Goal: Task Accomplishment & Management: Manage account settings

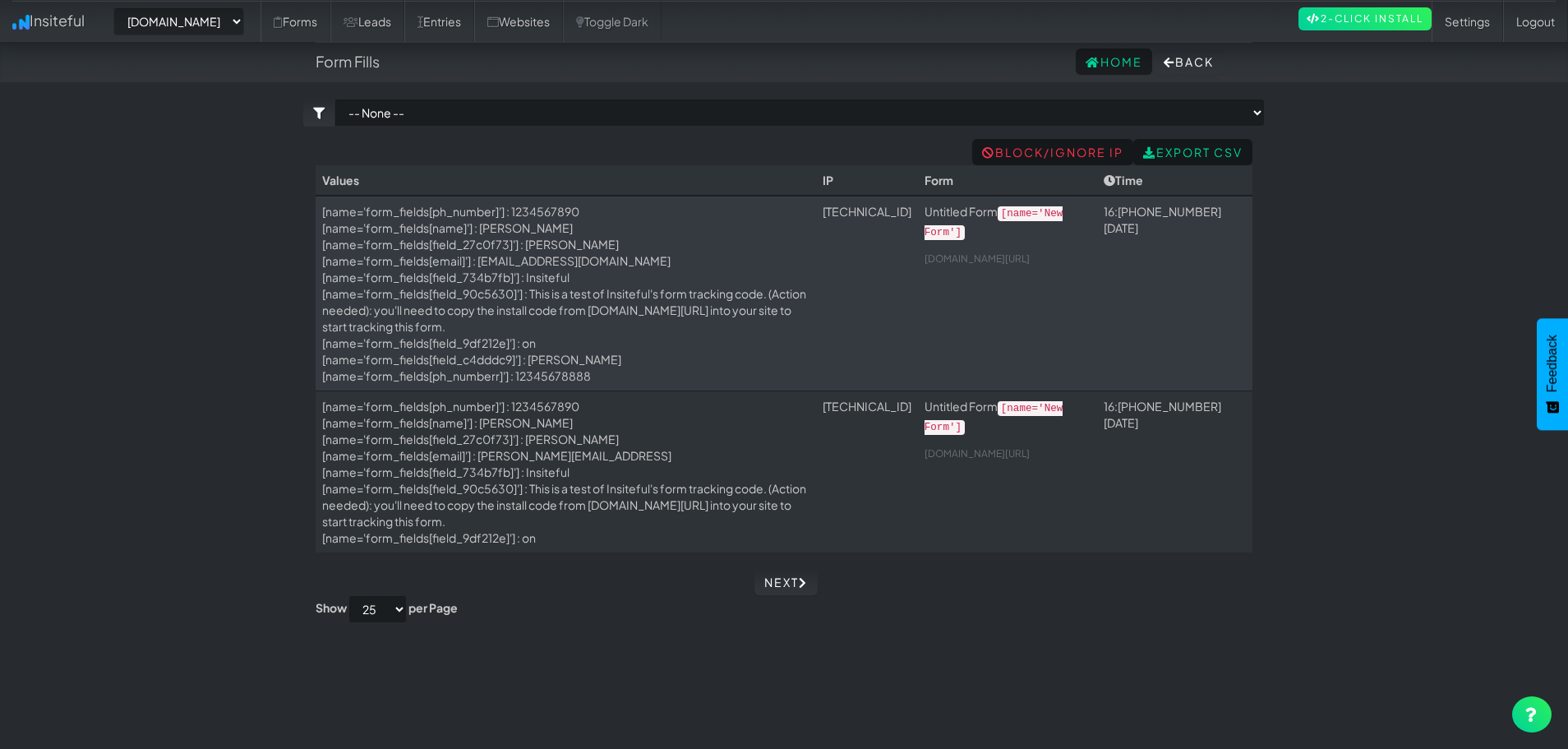
select select "2512"
click at [52, 29] on link "Insiteful" at bounding box center [49, 21] width 97 height 41
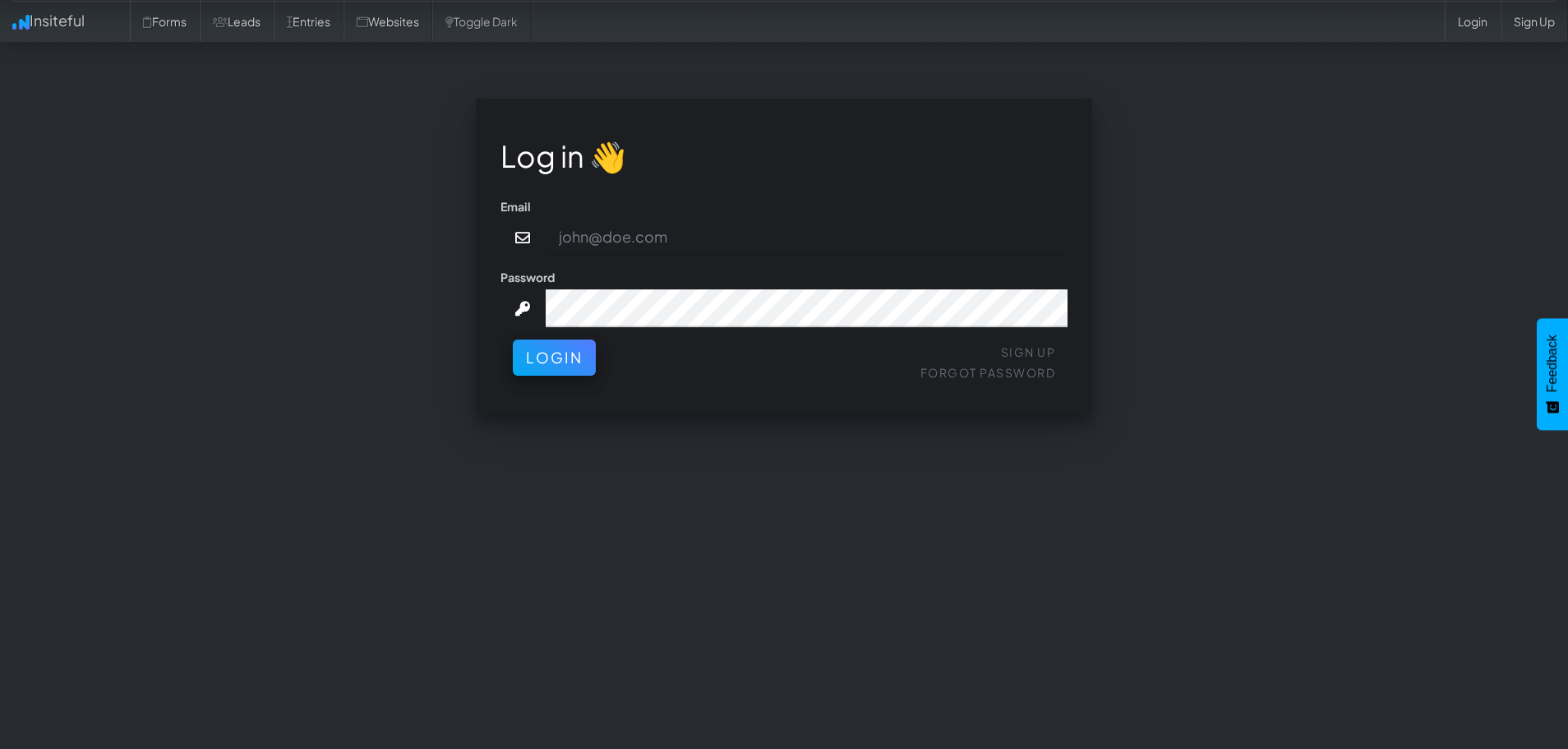
type input "contact@nexusconsultingtech.com"
click at [536, 345] on button "Login" at bounding box center [554, 354] width 83 height 36
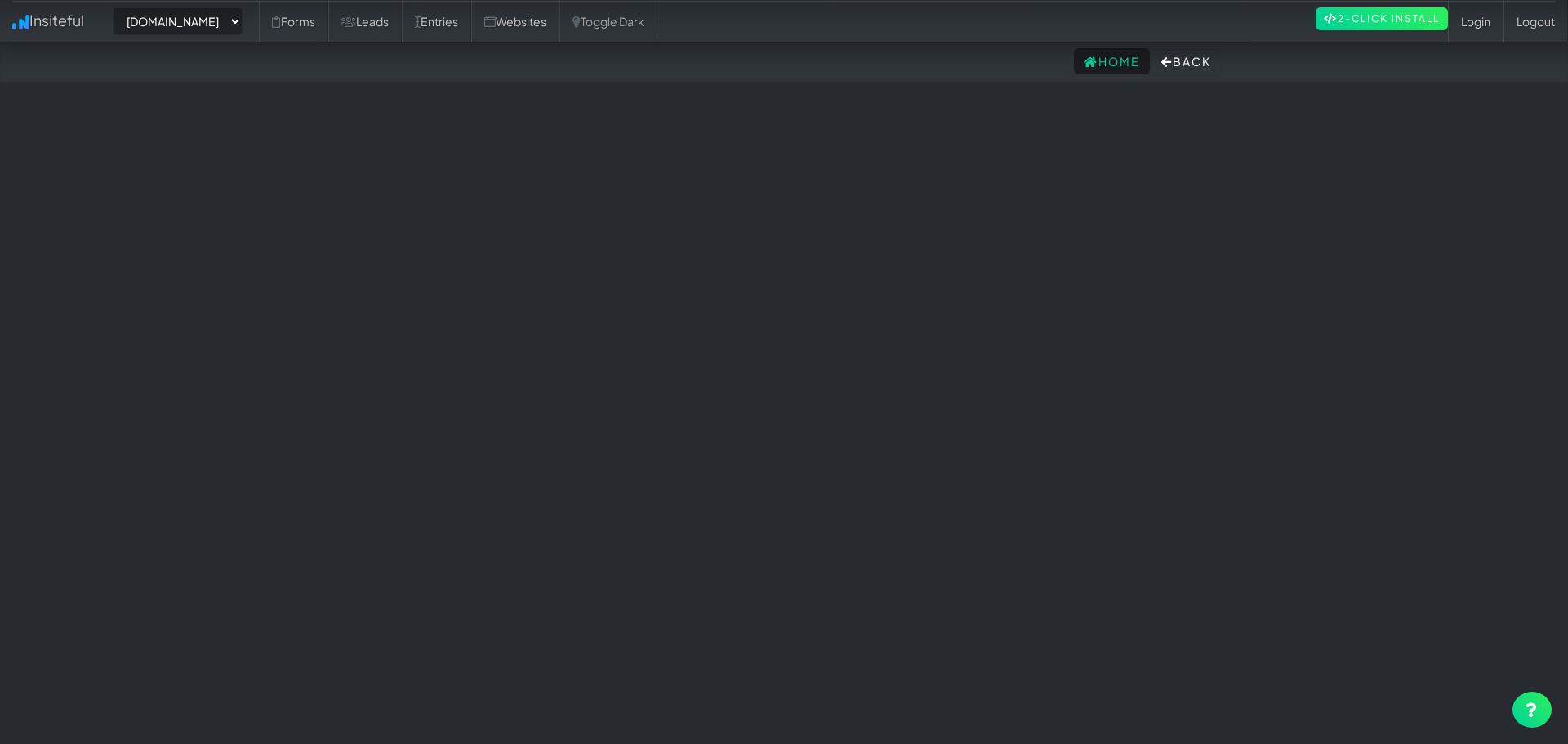
select select "2512"
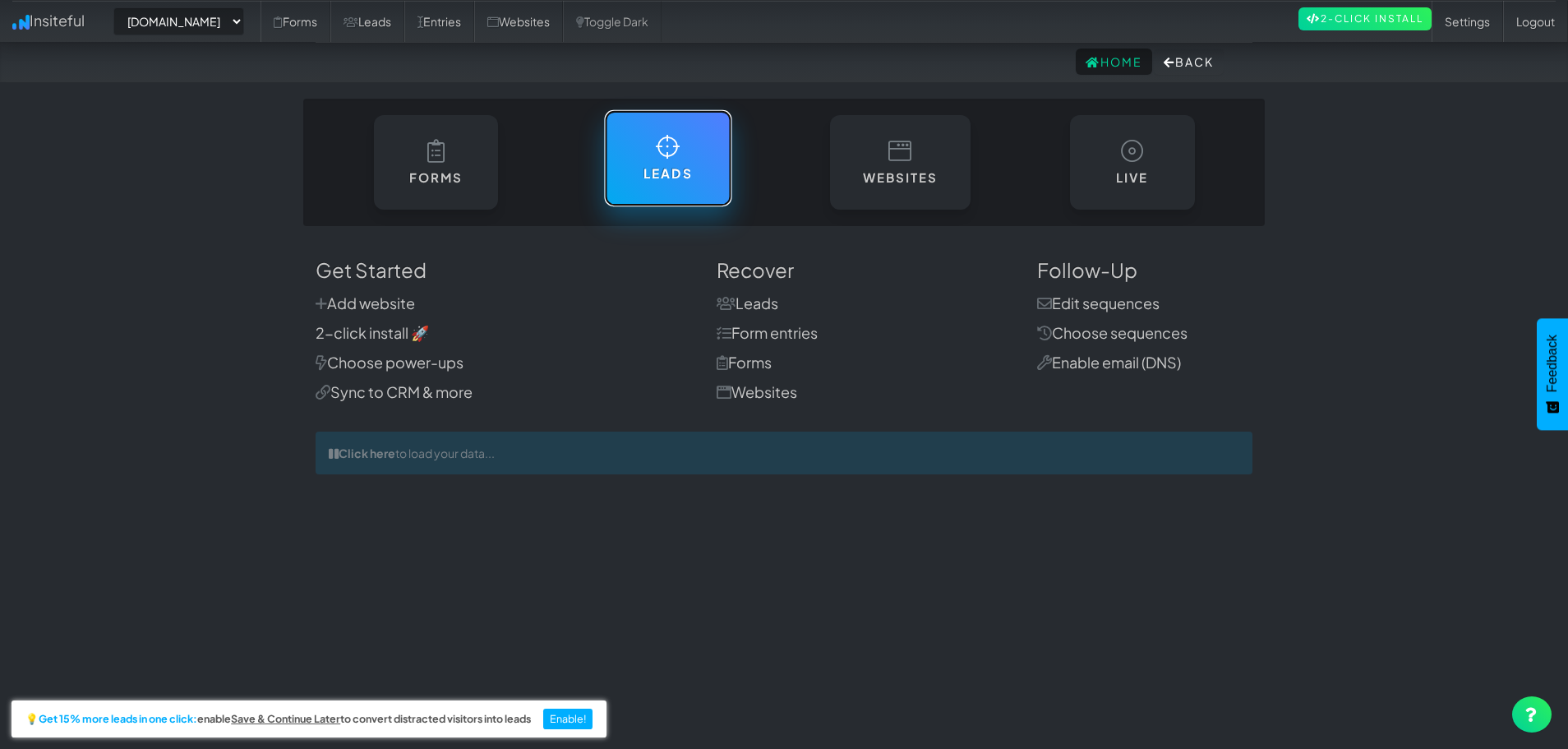
click at [648, 186] on link "Leads" at bounding box center [667, 158] width 128 height 96
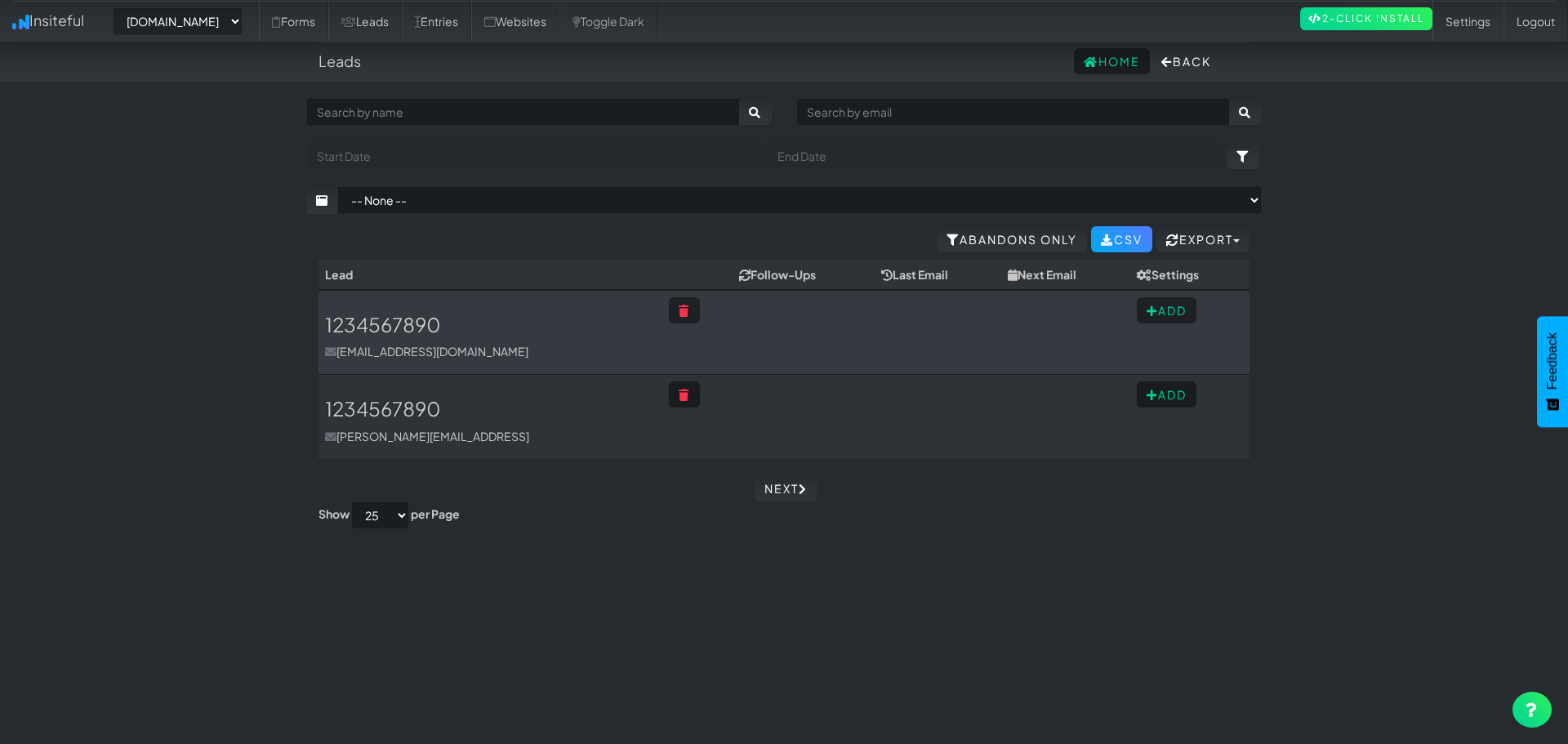
select select "2512"
click at [773, 479] on link "Next" at bounding box center [781, 488] width 63 height 26
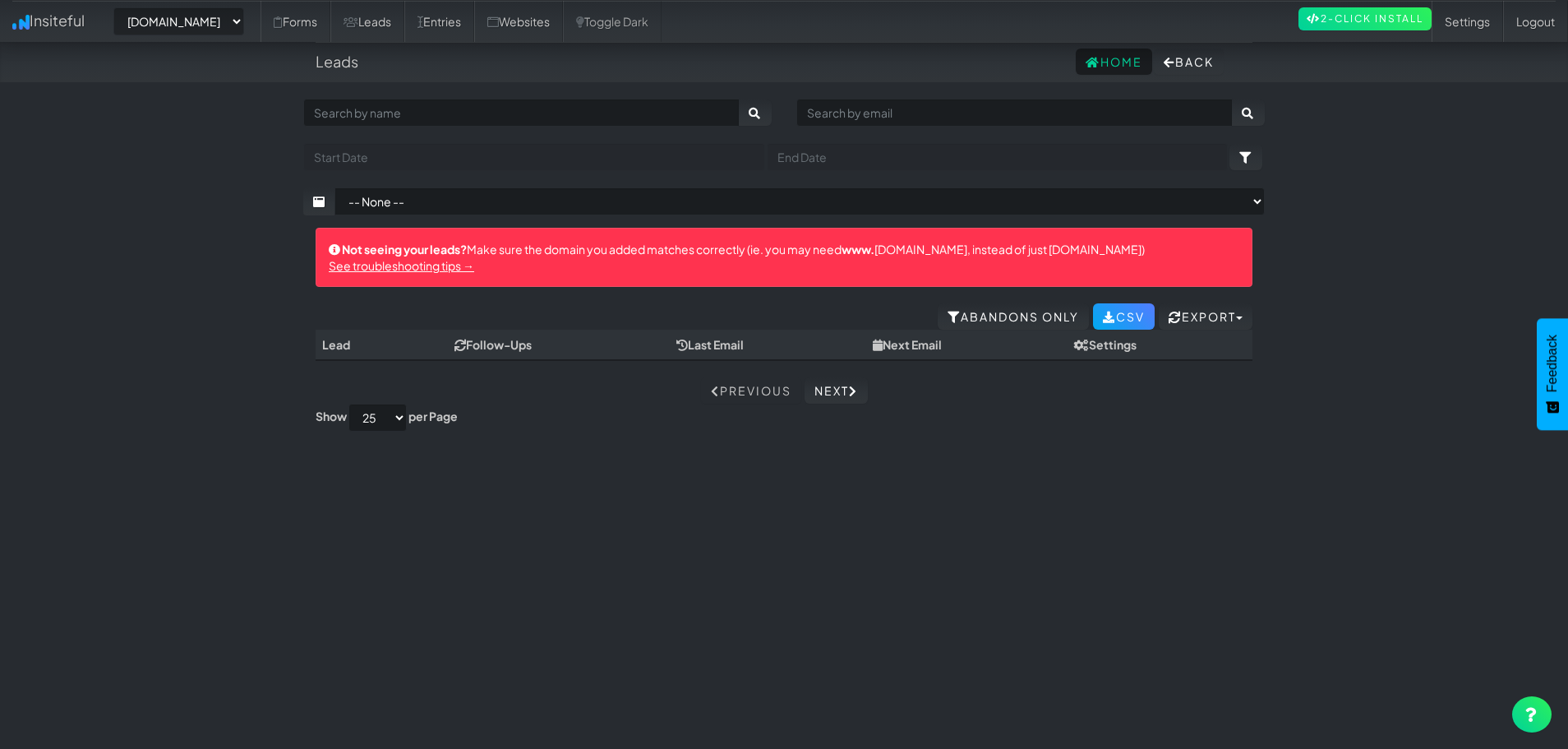
select select "2512"
click at [474, 12] on link "Entries" at bounding box center [439, 21] width 70 height 41
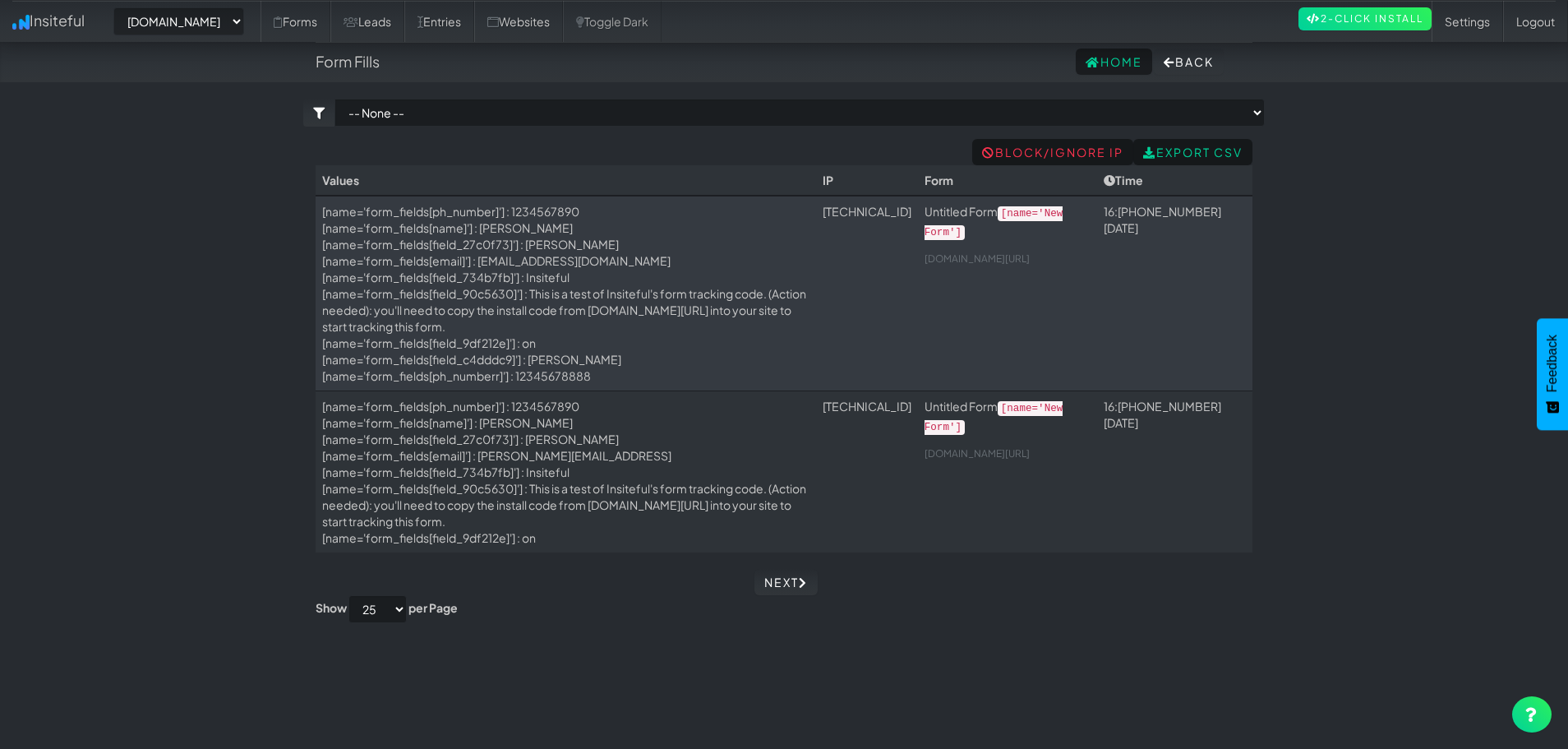
select select "2512"
click at [793, 584] on link "Next" at bounding box center [786, 582] width 63 height 26
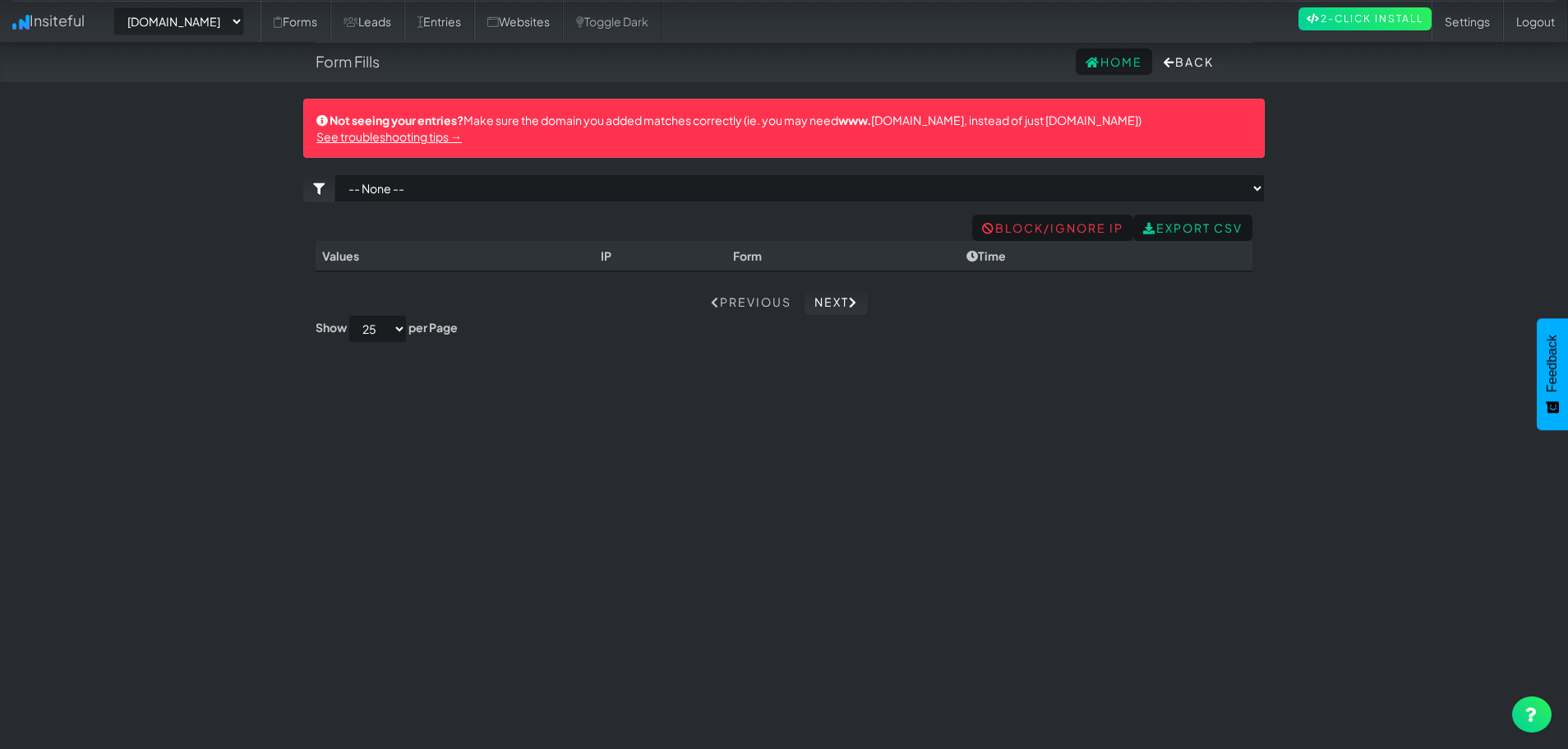
select select "2512"
click at [75, 21] on link "Insiteful" at bounding box center [49, 21] width 97 height 41
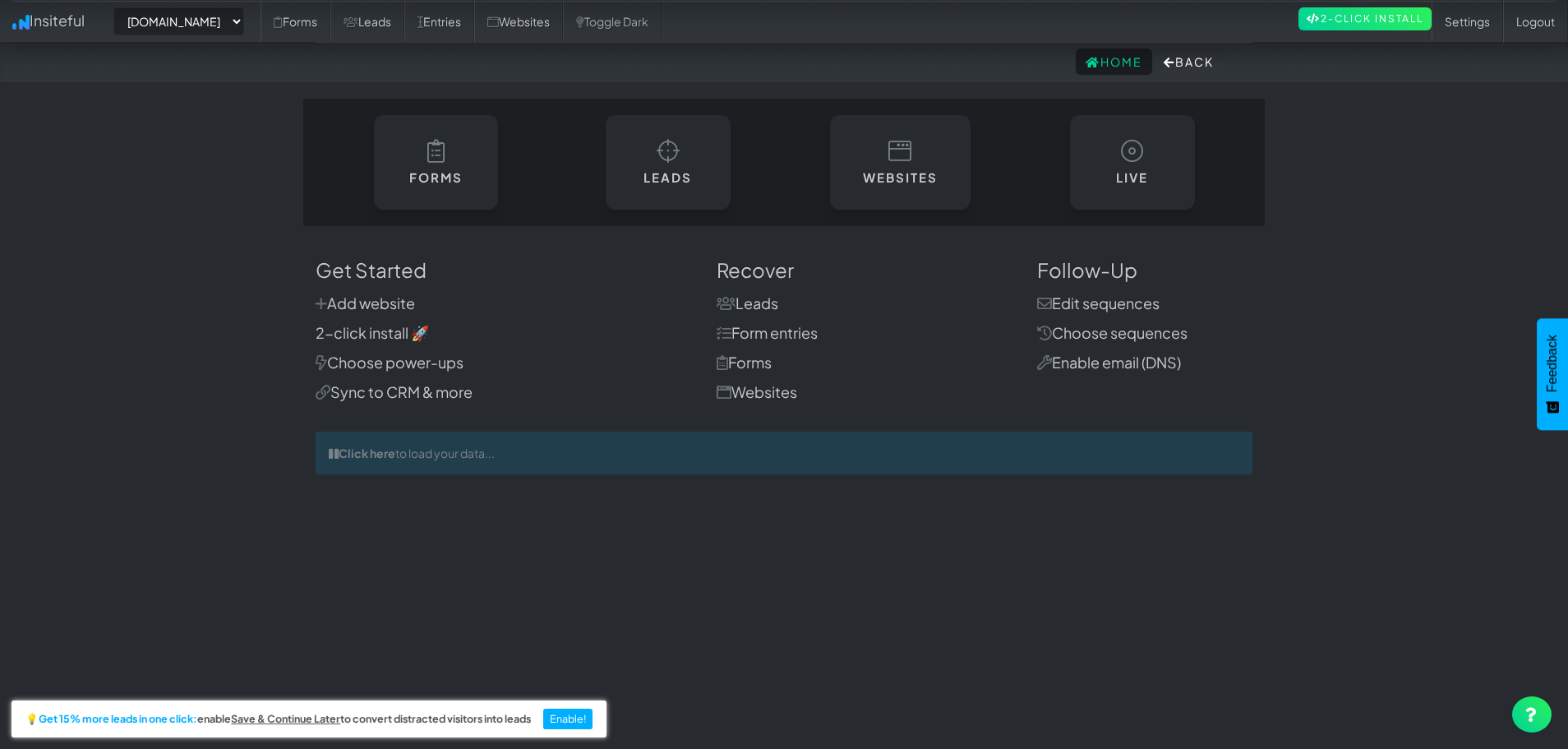
select select "2512"
